Goal: Task Accomplishment & Management: Complete application form

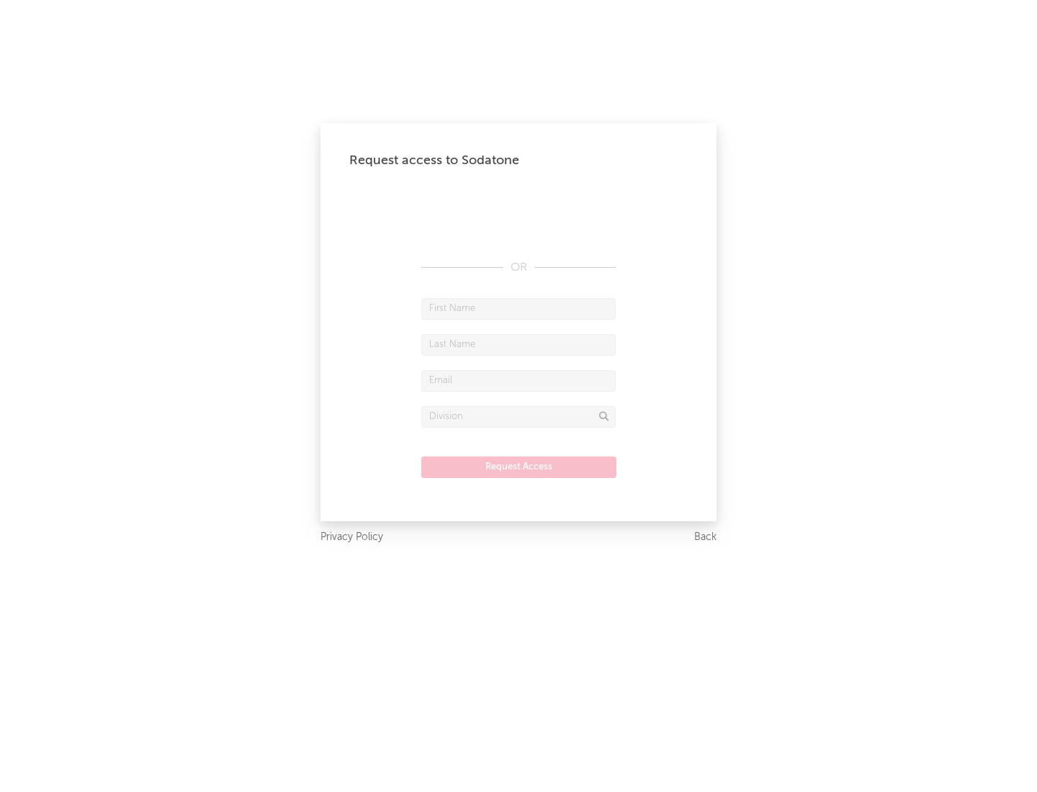
click at [519, 308] on input "text" at bounding box center [518, 309] width 194 height 22
type input "[PERSON_NAME]"
click at [519, 344] on input "text" at bounding box center [518, 345] width 194 height 22
type input "[PERSON_NAME]"
click at [519, 380] on input "text" at bounding box center [518, 381] width 194 height 22
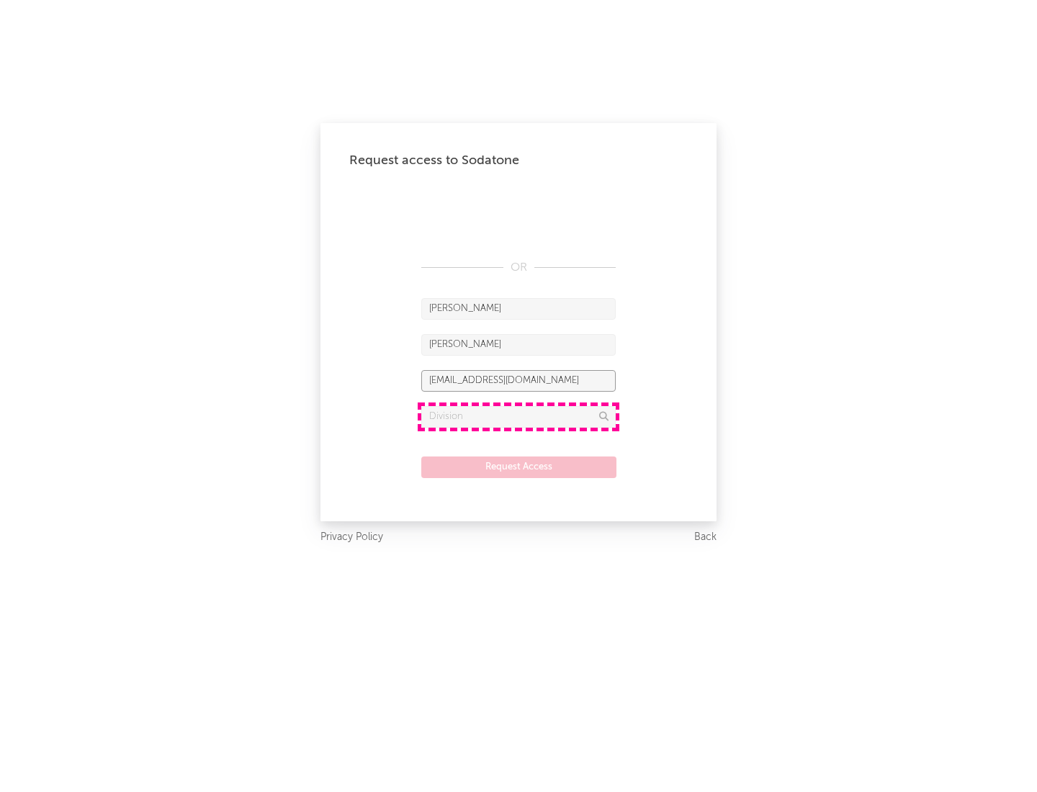
type input "[EMAIL_ADDRESS][DOMAIN_NAME]"
click at [519, 416] on input "text" at bounding box center [518, 417] width 194 height 22
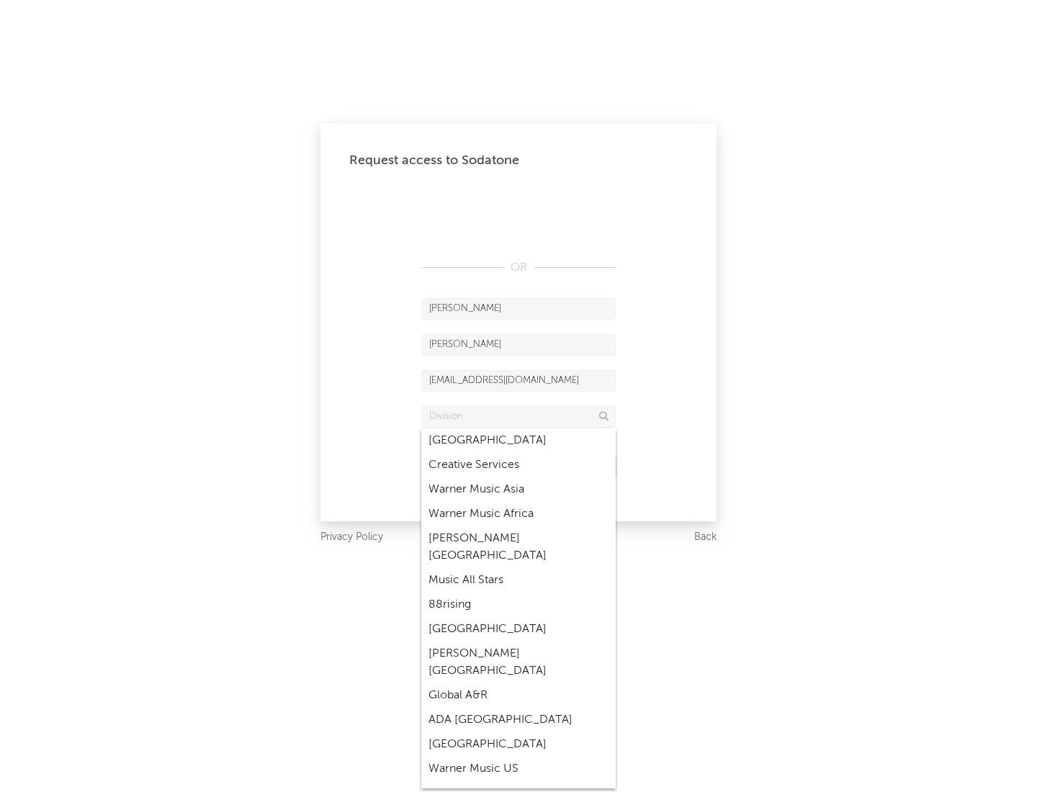
click at [519, 568] on div "Music All Stars" at bounding box center [518, 580] width 194 height 24
type input "Music All Stars"
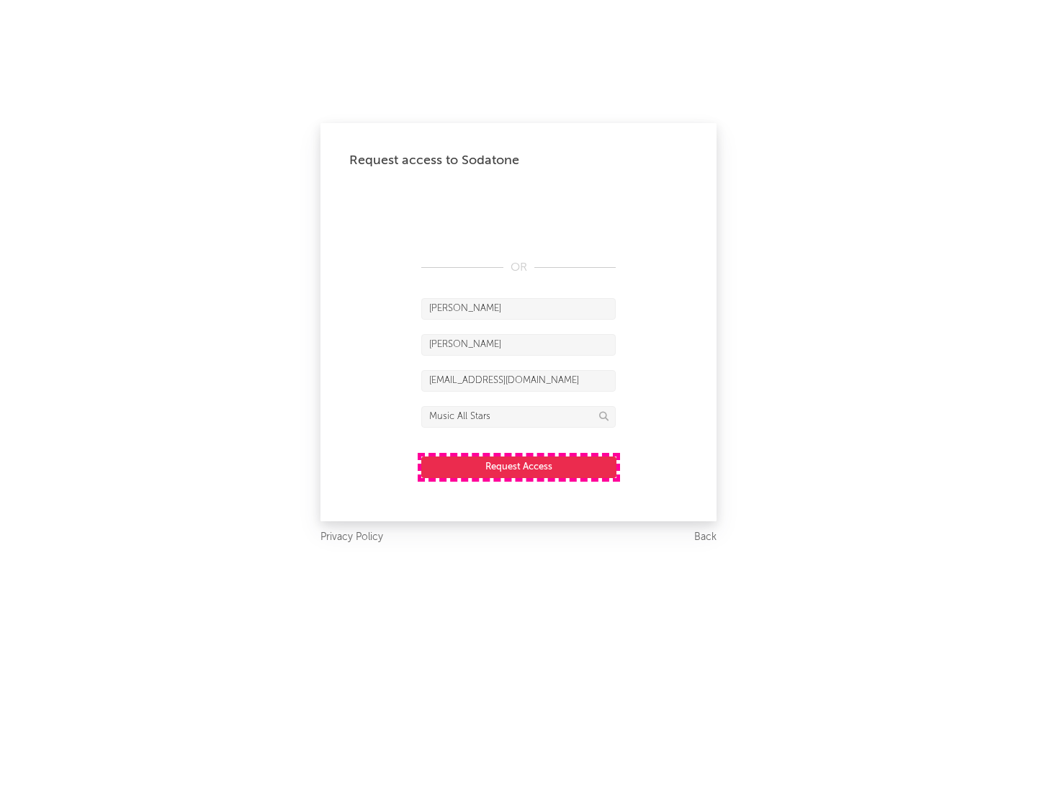
click at [519, 467] on button "Request Access" at bounding box center [518, 468] width 195 height 22
